Goal: Book appointment/travel/reservation

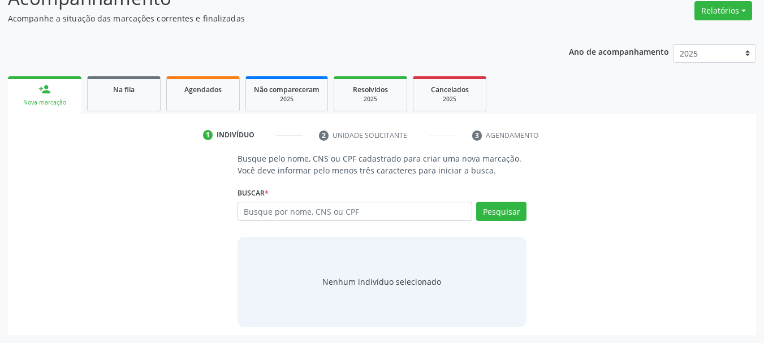
scroll to position [174, 0]
click at [140, 97] on link "Na fila" at bounding box center [123, 93] width 73 height 35
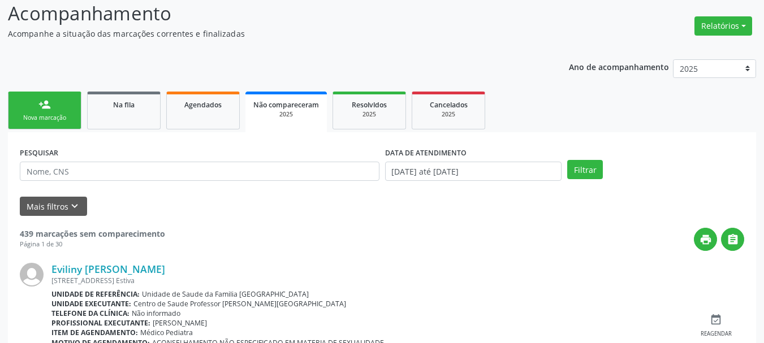
scroll to position [177, 0]
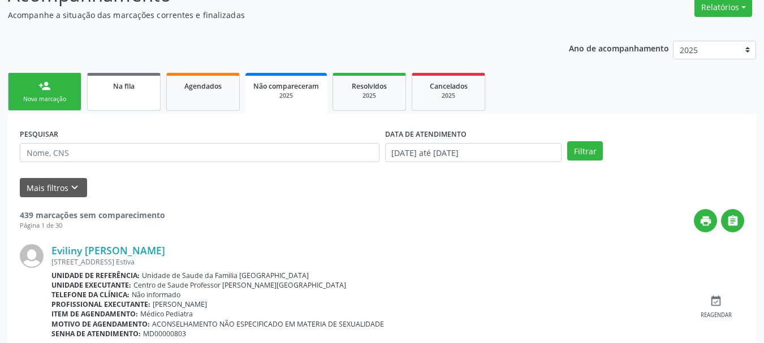
click at [124, 81] on div "Na fila" at bounding box center [124, 86] width 57 height 12
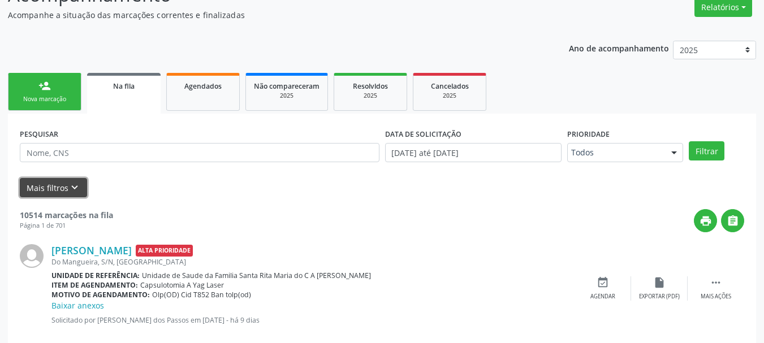
click at [44, 180] on button "Mais filtros keyboard_arrow_down" at bounding box center [53, 188] width 67 height 20
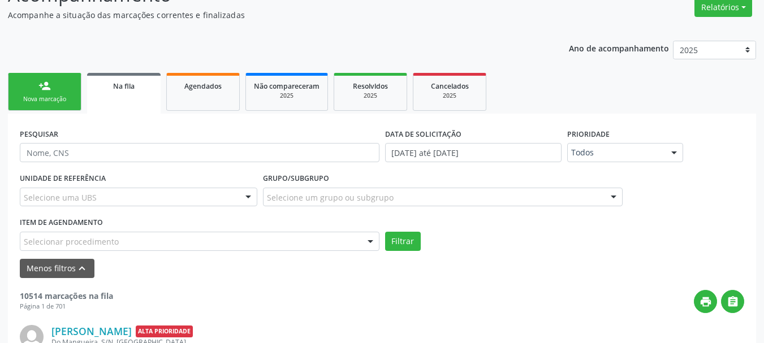
click at [351, 242] on div "Selecionar procedimento" at bounding box center [199, 241] width 359 height 19
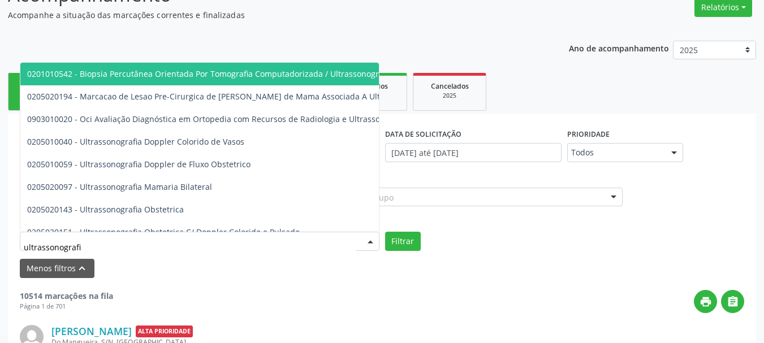
type input "ultrassonografia"
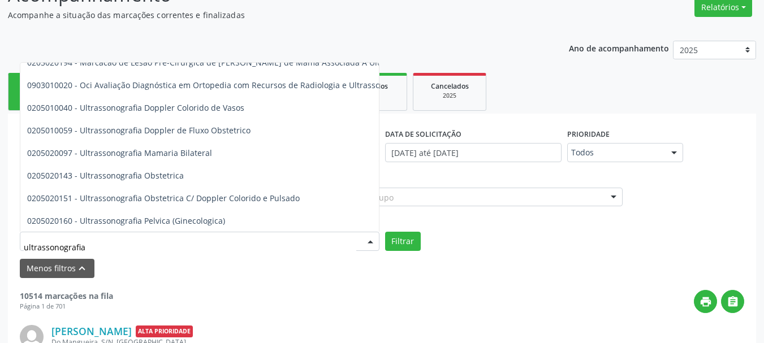
scroll to position [57, 0]
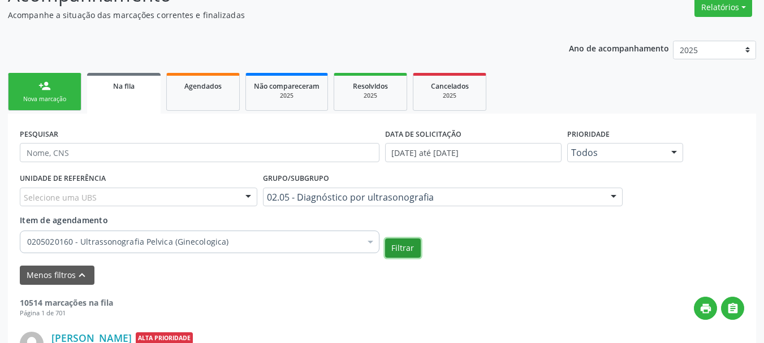
click at [406, 248] on button "Filtrar" at bounding box center [403, 247] width 36 height 19
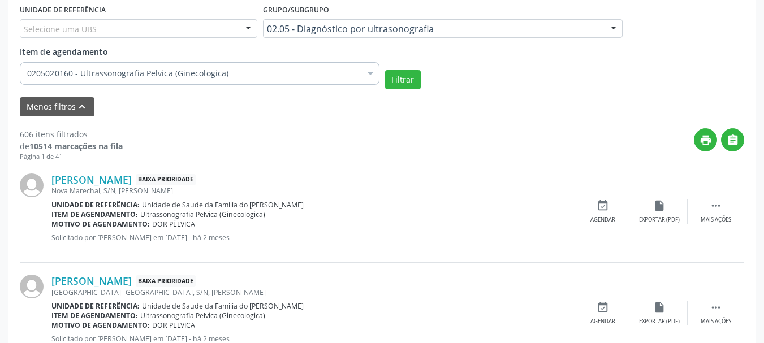
scroll to position [382, 0]
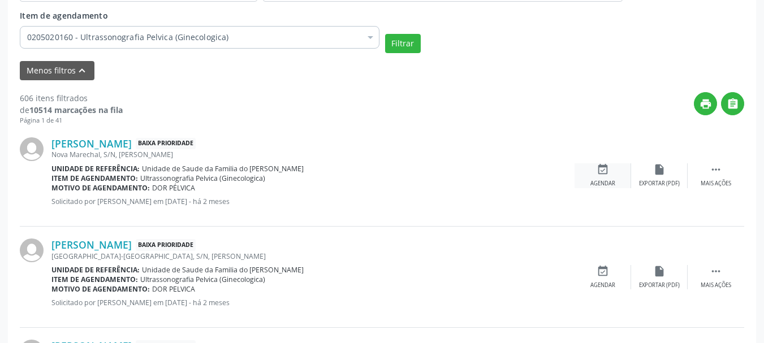
click at [598, 182] on div "Agendar" at bounding box center [602, 184] width 25 height 8
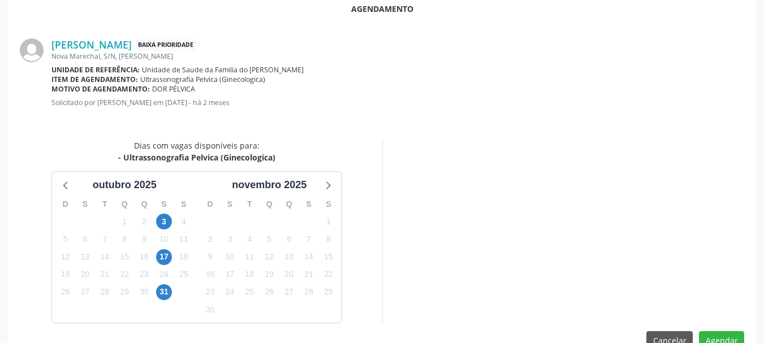
scroll to position [327, 0]
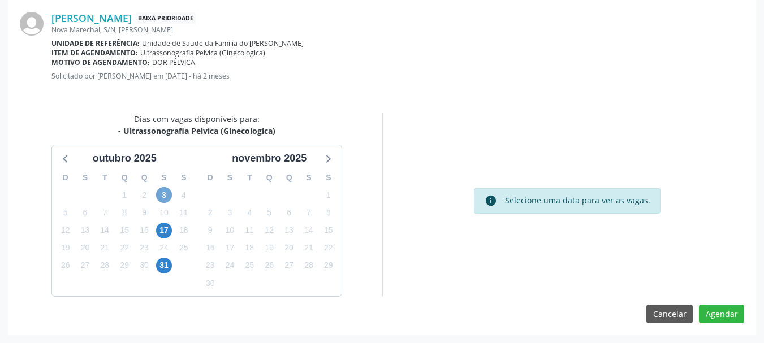
click at [168, 198] on span "3" at bounding box center [164, 195] width 16 height 16
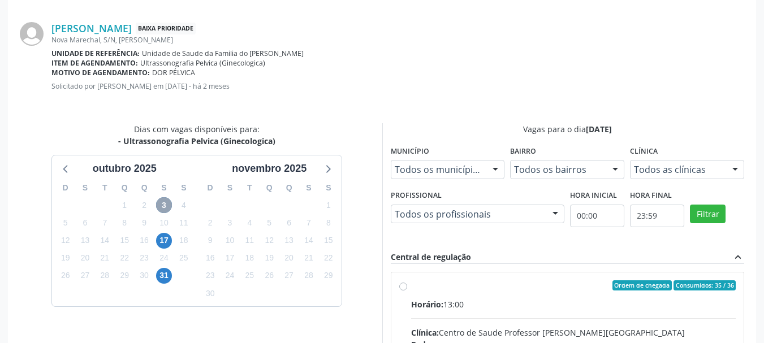
scroll to position [314, 0]
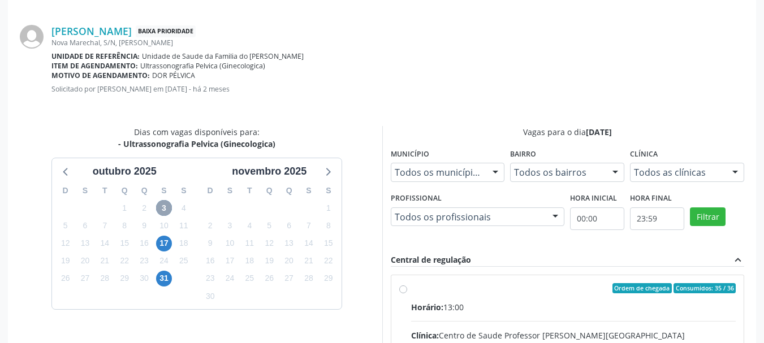
click at [164, 201] on span "3" at bounding box center [164, 208] width 16 height 16
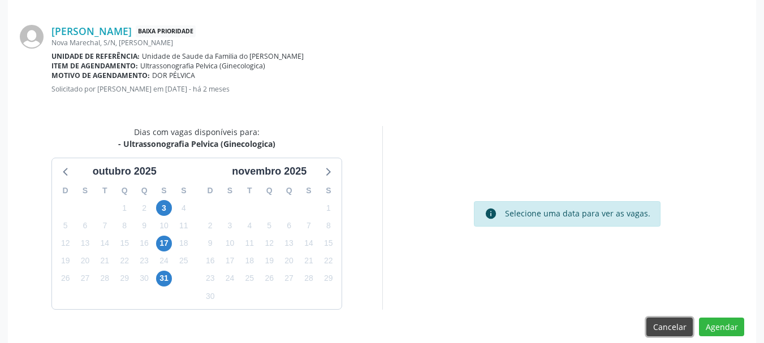
click at [661, 331] on button "Cancelar" at bounding box center [669, 327] width 46 height 19
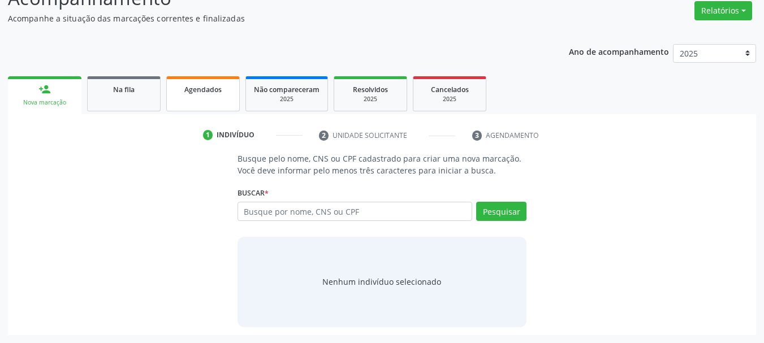
click at [187, 102] on link "Agendados" at bounding box center [202, 93] width 73 height 35
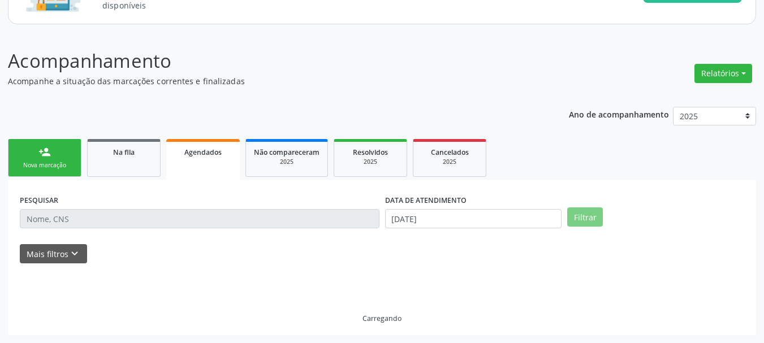
scroll to position [87, 0]
